Goal: Information Seeking & Learning: Understand process/instructions

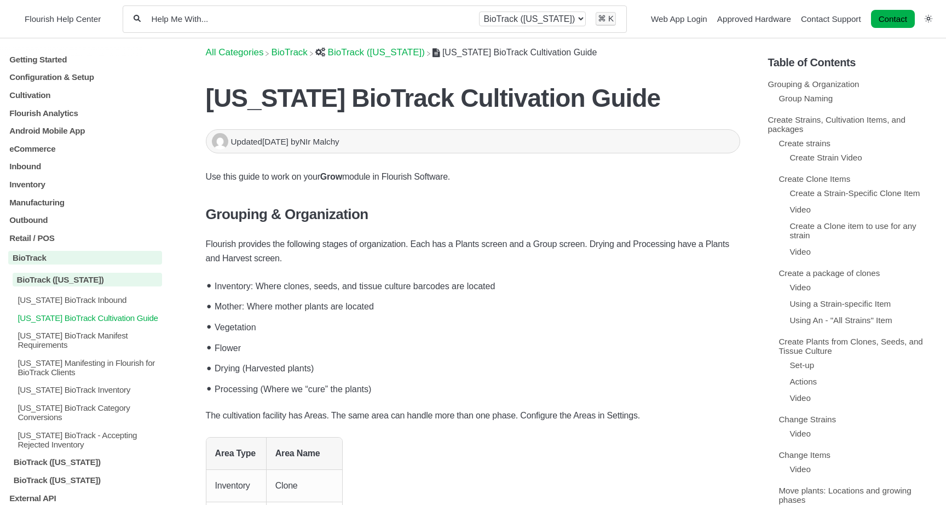
scroll to position [64, 0]
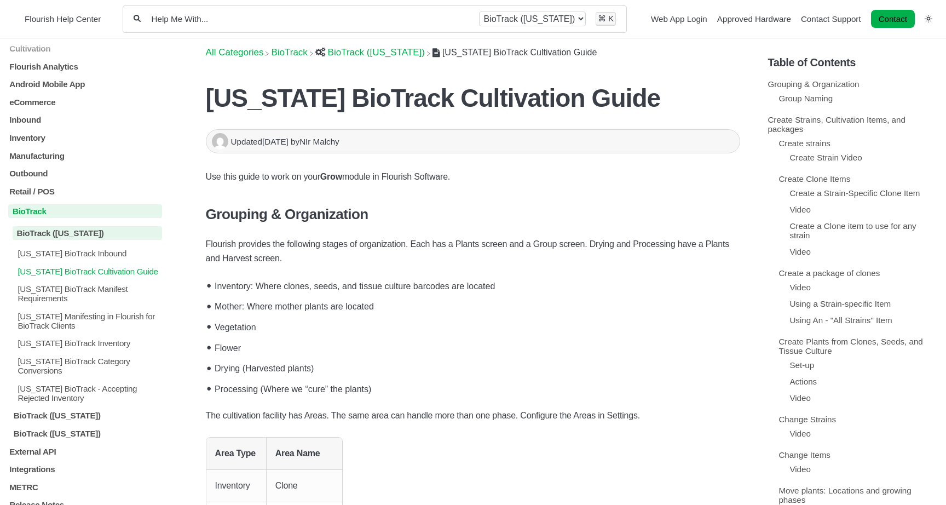
click at [61, 204] on p "BioTrack" at bounding box center [85, 211] width 154 height 14
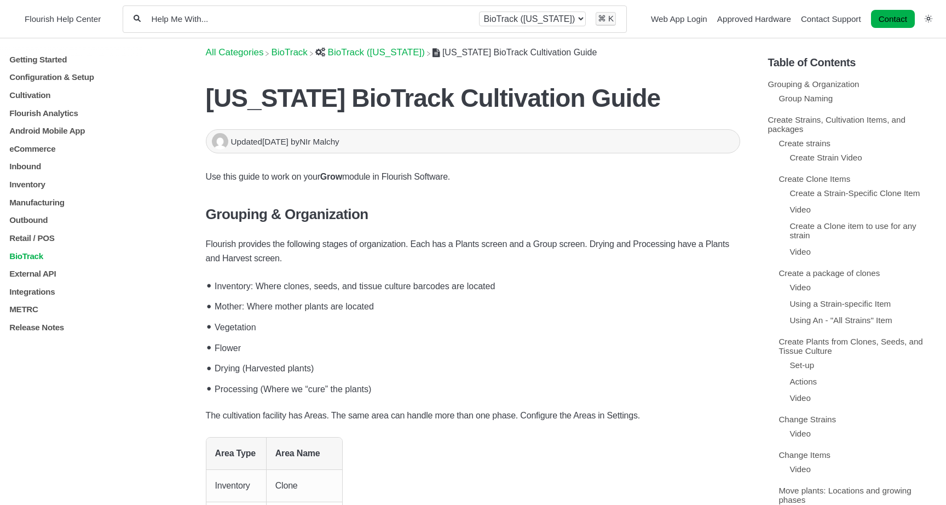
scroll to position [0, 0]
click at [51, 255] on p "BioTrack" at bounding box center [85, 255] width 154 height 9
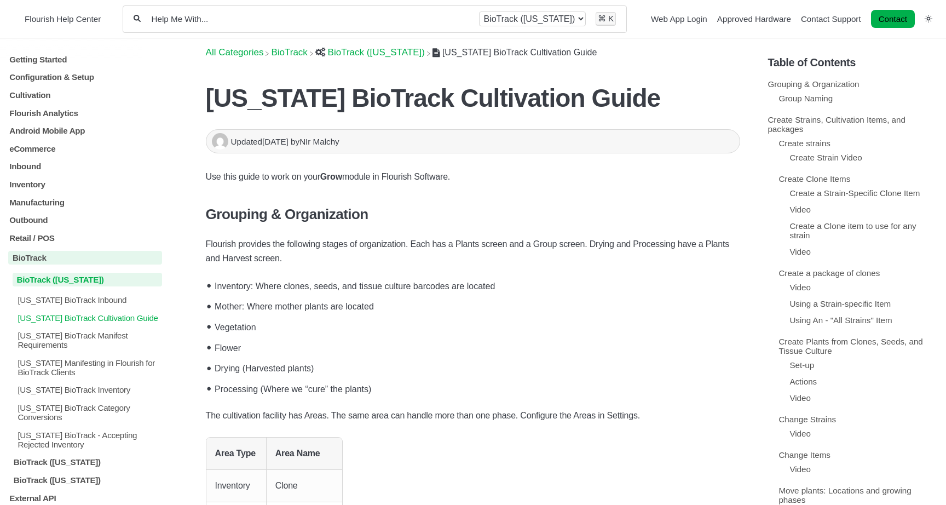
scroll to position [64, 0]
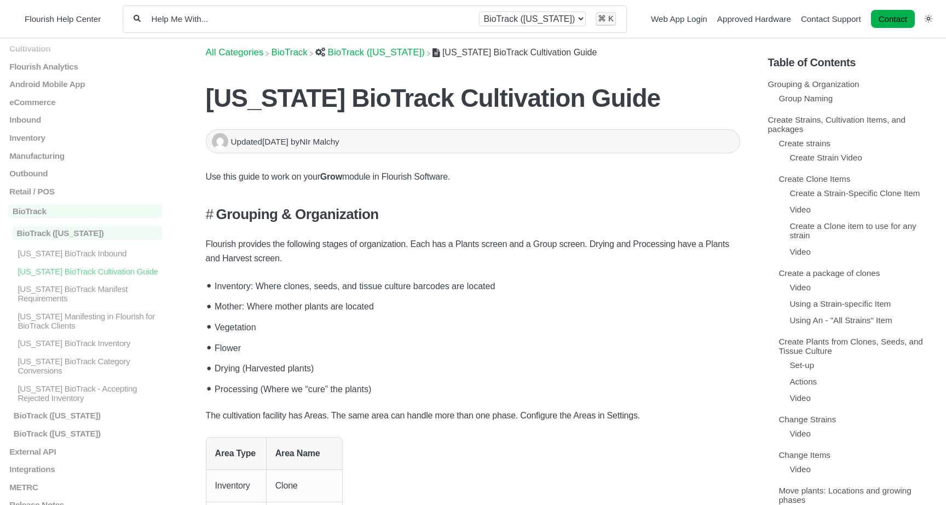
click at [600, 216] on h3 "Grouping & Organization" at bounding box center [473, 214] width 535 height 17
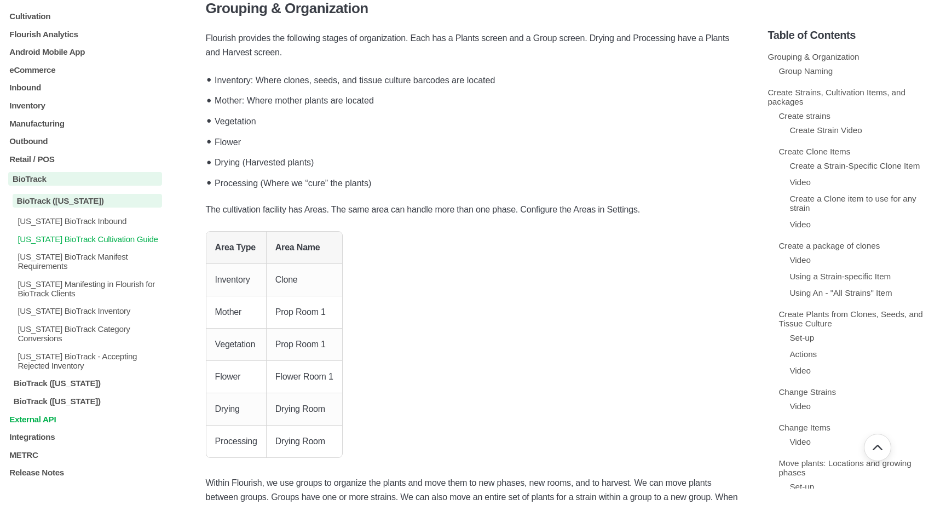
click at [52, 421] on p "External API" at bounding box center [85, 418] width 154 height 9
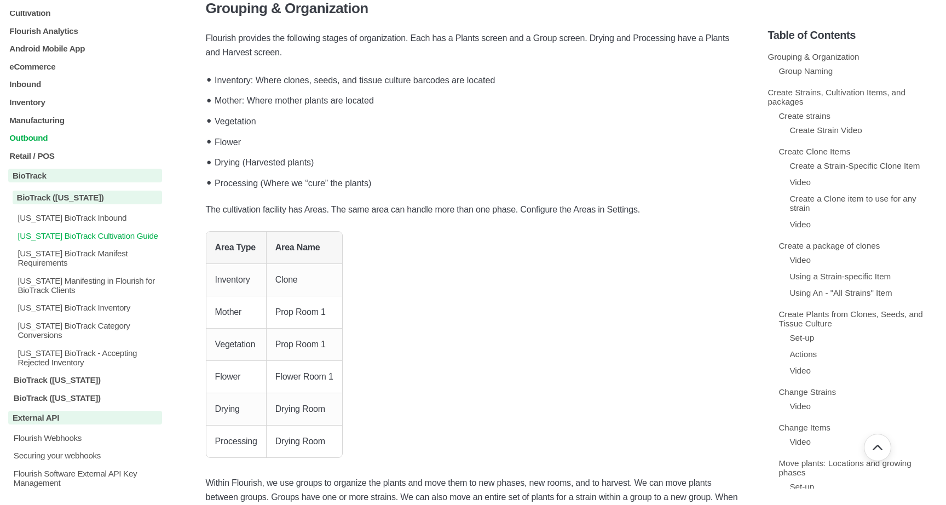
scroll to position [151, 0]
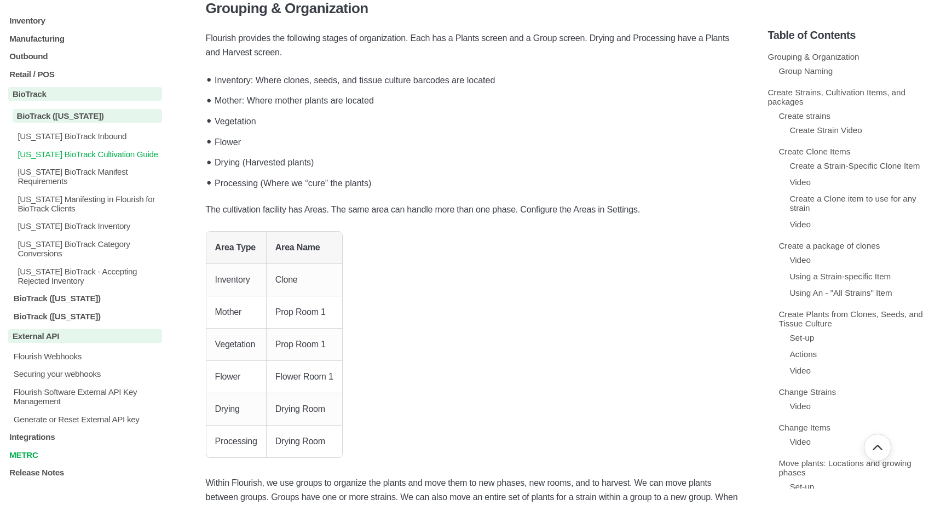
click at [54, 456] on p "METRC" at bounding box center [85, 453] width 154 height 9
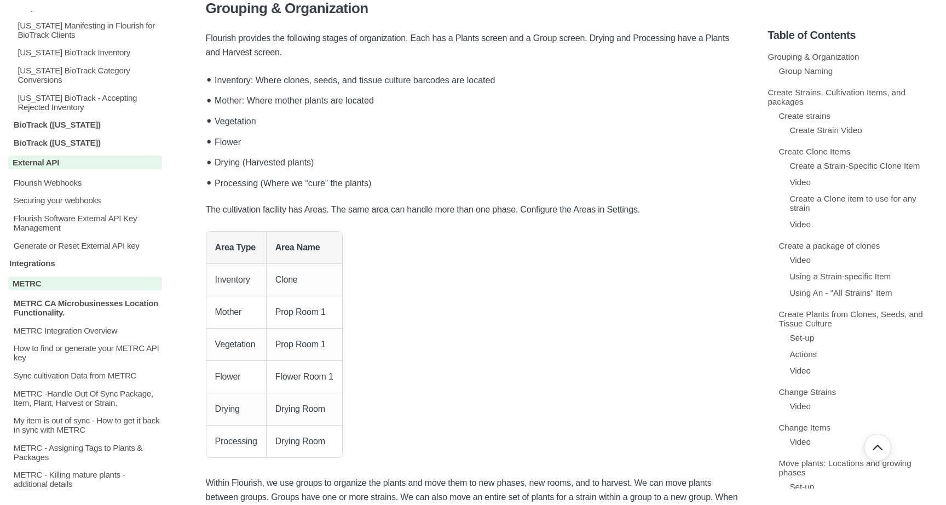
scroll to position [470, 0]
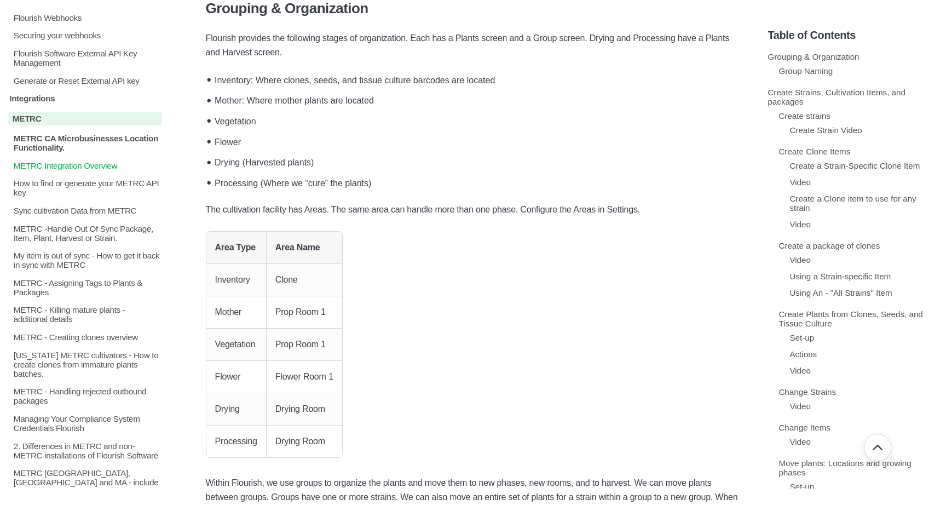
click at [84, 170] on p "METRC Integration Overview" at bounding box center [87, 164] width 149 height 9
click at [90, 197] on p "How to find or generate your METRC API key" at bounding box center [87, 187] width 149 height 19
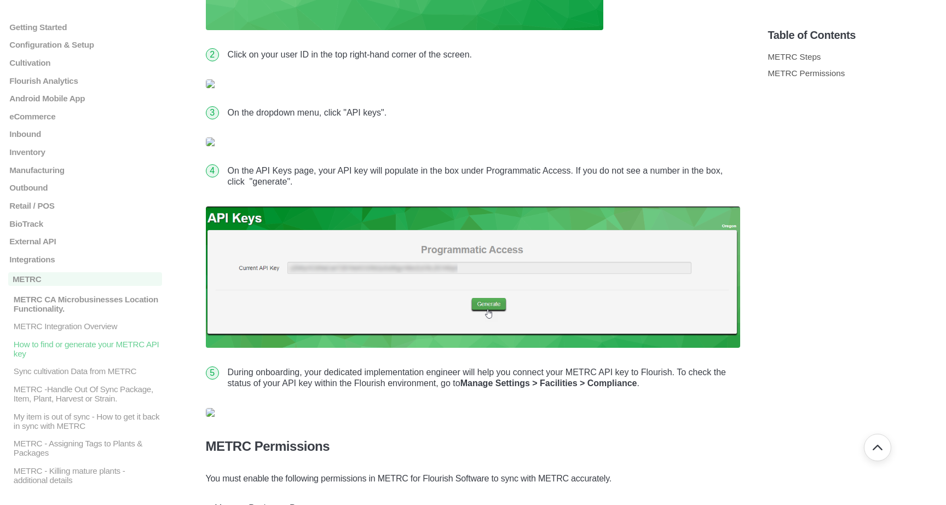
scroll to position [509, 0]
